Goal: Contribute content

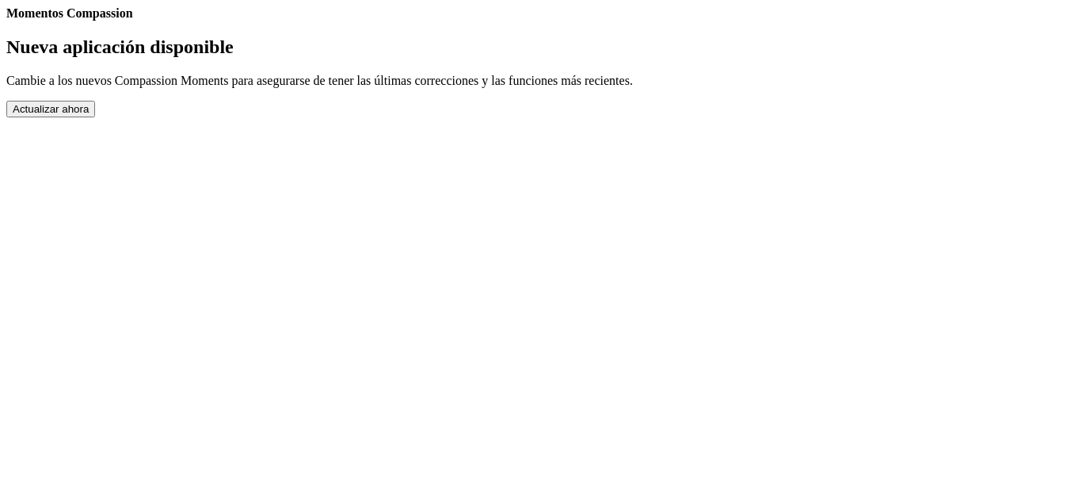
select select "es"
